Goal: Navigation & Orientation: Find specific page/section

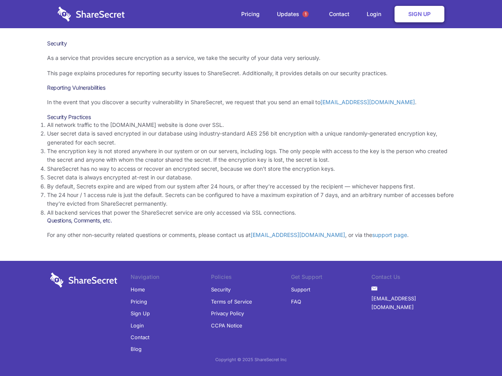
click at [251, 188] on li "By default, Secrets expire and are wiped from our system after 24 hours, or aft…" at bounding box center [251, 186] width 408 height 9
click at [305, 14] on span "1" at bounding box center [305, 14] width 6 height 6
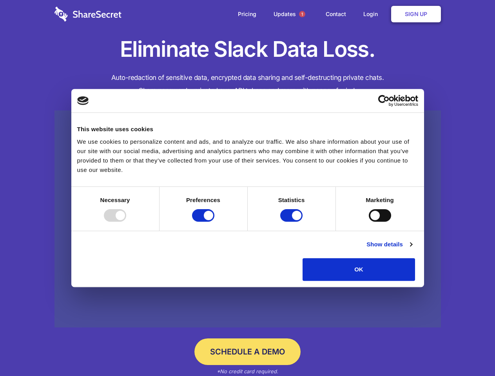
click at [126, 222] on div at bounding box center [115, 215] width 22 height 13
click at [214, 222] on input "Preferences" at bounding box center [203, 215] width 22 height 13
checkbox input "false"
click at [292, 222] on input "Statistics" at bounding box center [291, 215] width 22 height 13
checkbox input "false"
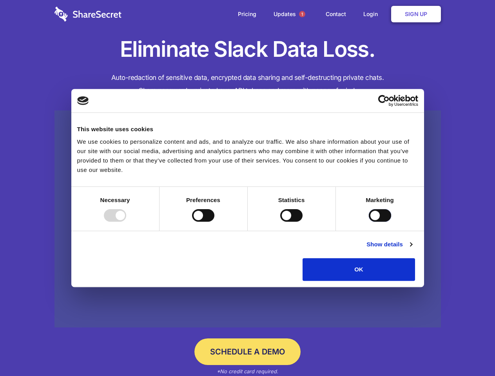
click at [369, 222] on input "Marketing" at bounding box center [380, 215] width 22 height 13
checkbox input "true"
click at [412, 249] on link "Show details" at bounding box center [389, 244] width 45 height 9
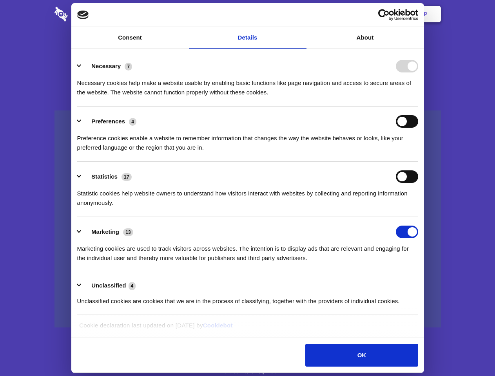
click at [418, 107] on li "Necessary 7 Necessary cookies help make a website usable by enabling basic func…" at bounding box center [247, 78] width 341 height 55
click at [302, 14] on span "1" at bounding box center [302, 14] width 6 height 6
